Goal: Task Accomplishment & Management: Use online tool/utility

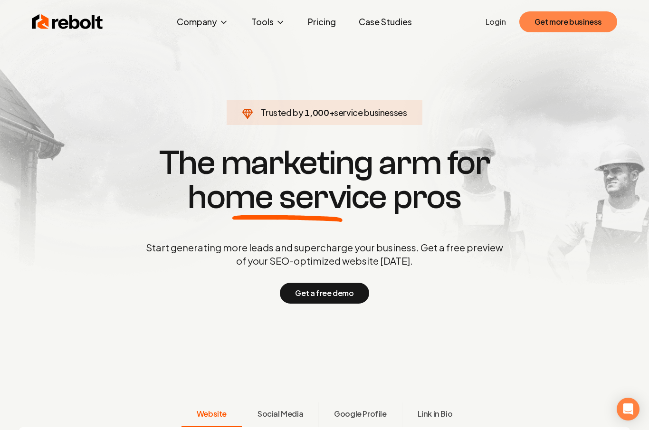
click at [557, 17] on button "Get more business" at bounding box center [568, 21] width 98 height 21
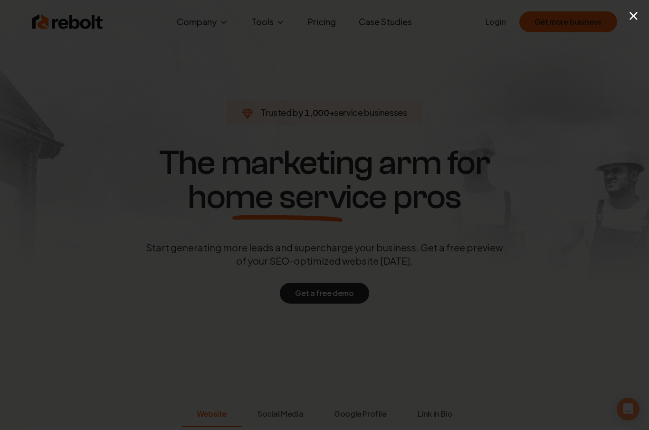
click at [535, 66] on div "×" at bounding box center [324, 215] width 649 height 430
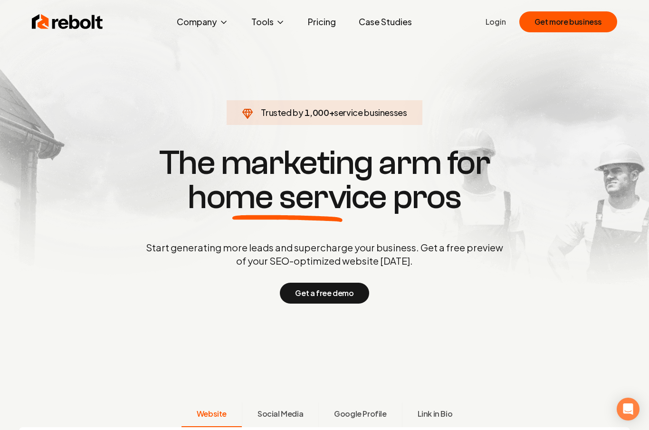
click at [503, 17] on link "Login" at bounding box center [495, 21] width 20 height 11
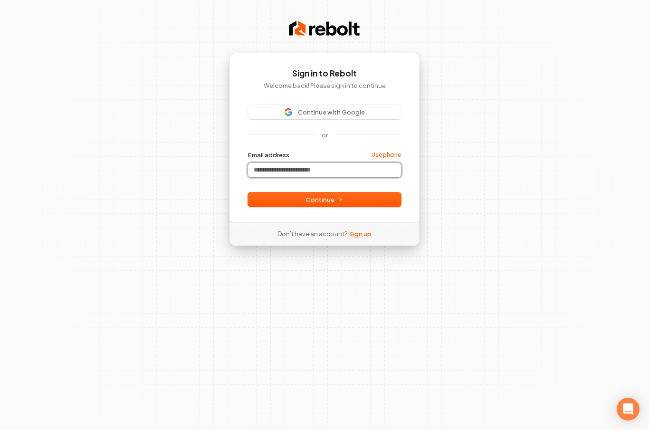
drag, startPoint x: 351, startPoint y: 176, endPoint x: 351, endPoint y: 171, distance: 5.7
click at [351, 176] on input "Email address" at bounding box center [324, 170] width 153 height 14
type input "**********"
click at [248, 151] on button "submit" at bounding box center [248, 151] width 0 height 0
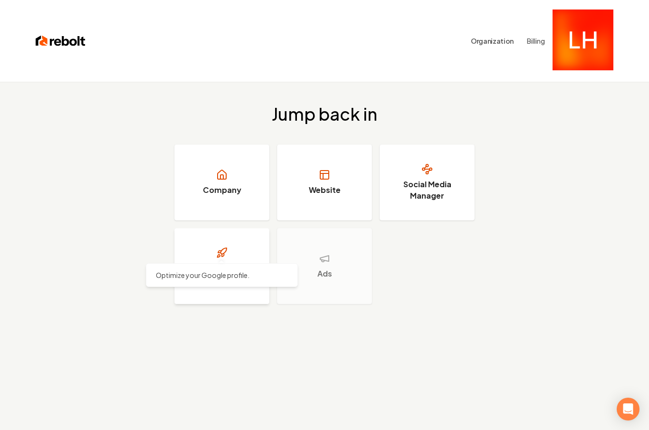
click at [211, 262] on h3 "Google Profile Optimizer" at bounding box center [221, 273] width 71 height 23
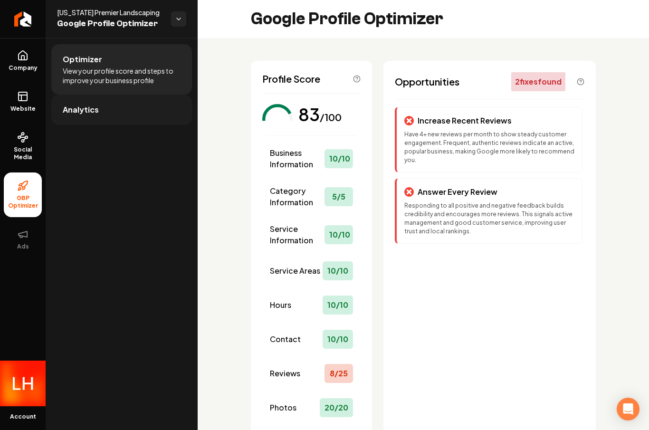
click at [118, 104] on link "Analytics" at bounding box center [121, 110] width 141 height 30
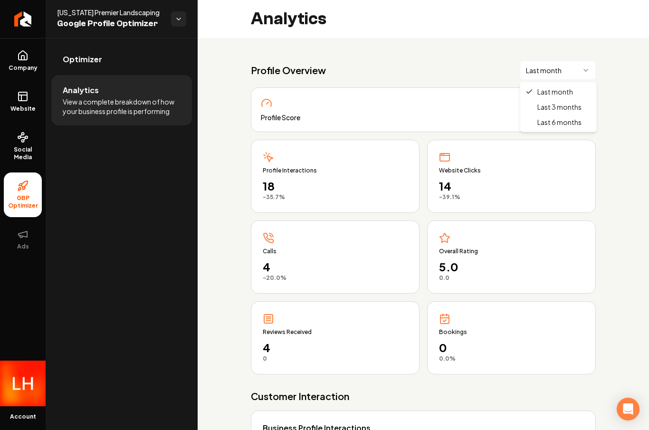
click at [543, 63] on html "Company Website Social Media GBP Optimizer Ads Account [US_STATE] Premier Lands…" at bounding box center [324, 215] width 649 height 430
click at [546, 71] on html "Company Website Social Media GBP Optimizer Ads Account [US_STATE] Premier Lands…" at bounding box center [324, 215] width 649 height 430
